Goal: Task Accomplishment & Management: Use online tool/utility

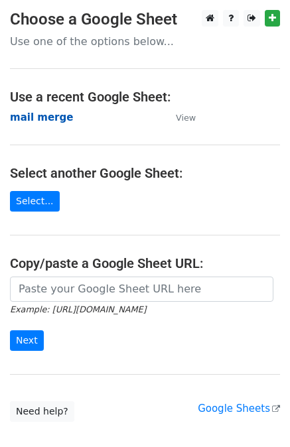
click at [31, 118] on strong "mail merge" at bounding box center [41, 117] width 63 height 12
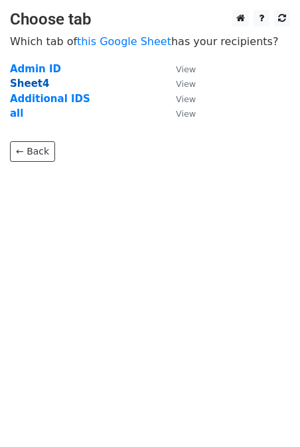
click at [35, 86] on strong "Sheet4" at bounding box center [29, 84] width 39 height 12
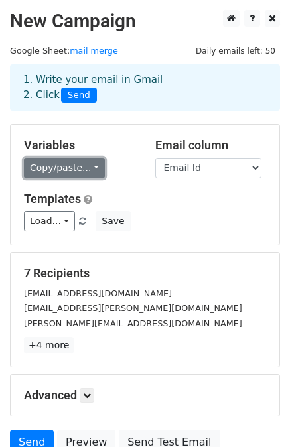
click at [92, 168] on link "Copy/paste..." at bounding box center [64, 168] width 81 height 21
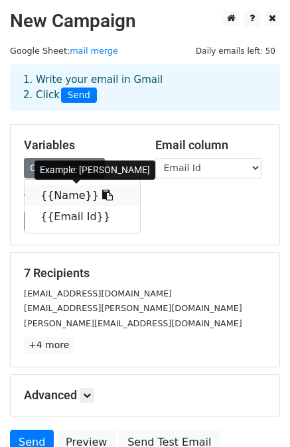
click at [102, 194] on icon at bounding box center [107, 195] width 11 height 11
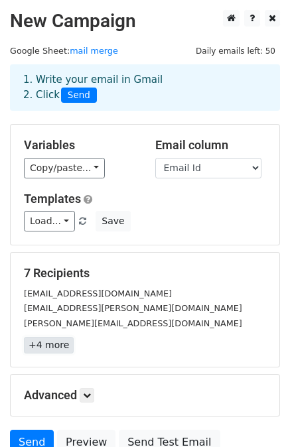
click at [56, 347] on link "+4 more" at bounding box center [49, 345] width 50 height 17
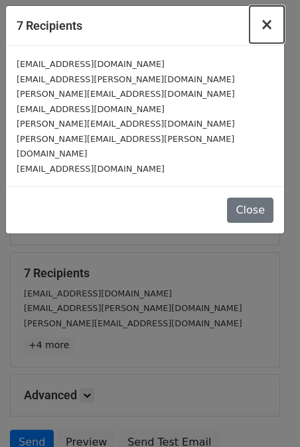
click at [269, 23] on span "×" at bounding box center [266, 24] width 13 height 19
